Goal: Task Accomplishment & Management: Manage account settings

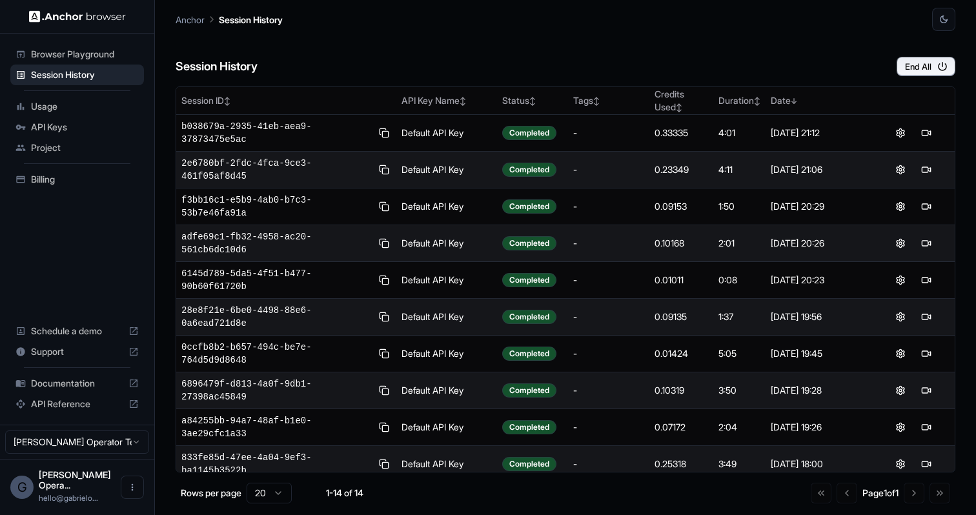
click at [57, 184] on span "Billing" at bounding box center [85, 179] width 108 height 13
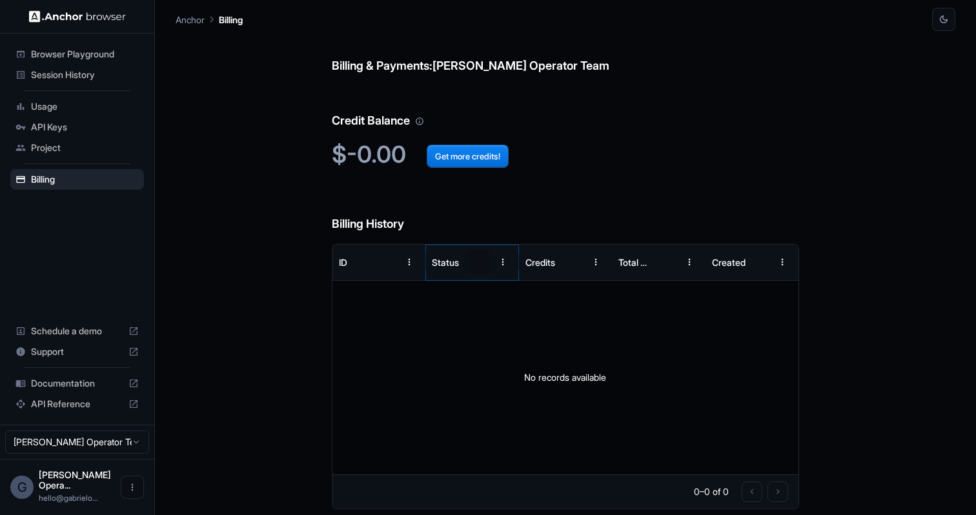
click at [489, 271] on button "Sort" at bounding box center [479, 261] width 23 height 23
click at [528, 205] on h6 "Billing History" at bounding box center [566, 211] width 468 height 45
click at [132, 460] on html "Browser Playground Session History Usage API Keys Project Billing Schedule a de…" at bounding box center [488, 257] width 976 height 515
click at [83, 501] on html "Browser Playground Session History Usage API Keys Project Billing Schedule a de…" at bounding box center [488, 257] width 976 height 515
click at [137, 493] on icon "Open menu" at bounding box center [132, 487] width 10 height 10
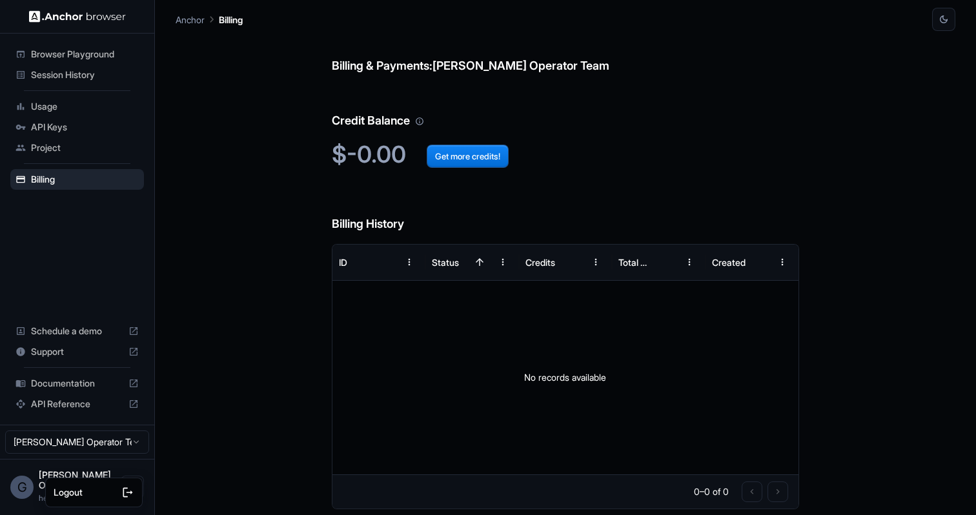
click at [112, 496] on div at bounding box center [109, 492] width 52 height 13
